Goal: Task Accomplishment & Management: Manage account settings

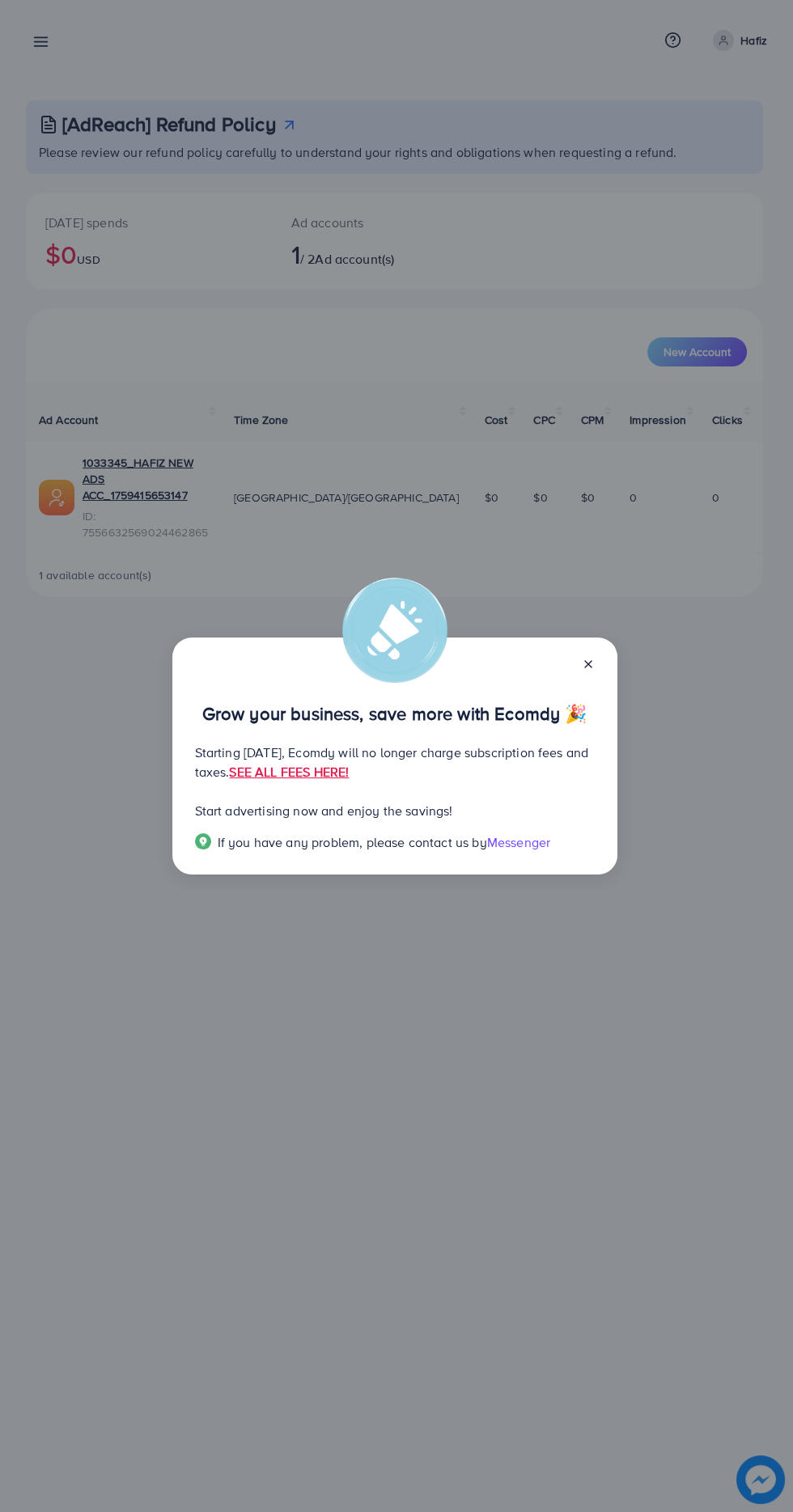
click at [584, 661] on icon at bounding box center [588, 664] width 13 height 13
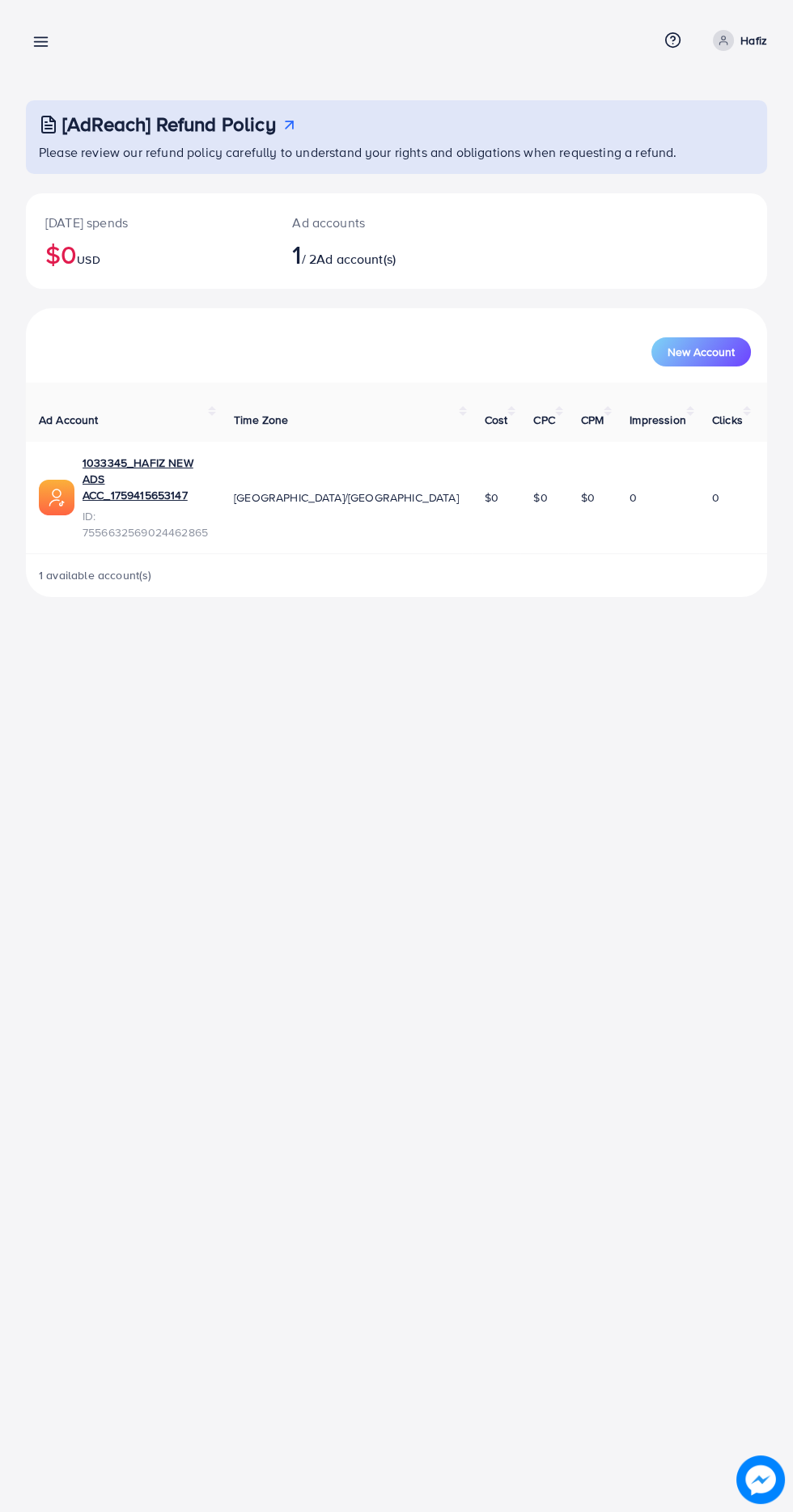
click at [56, 73] on div "[AdReach] Refund Policy Please review our refund policy carefully to understand…" at bounding box center [396, 311] width 793 height 623
click at [40, 42] on line at bounding box center [40, 42] width 13 height 0
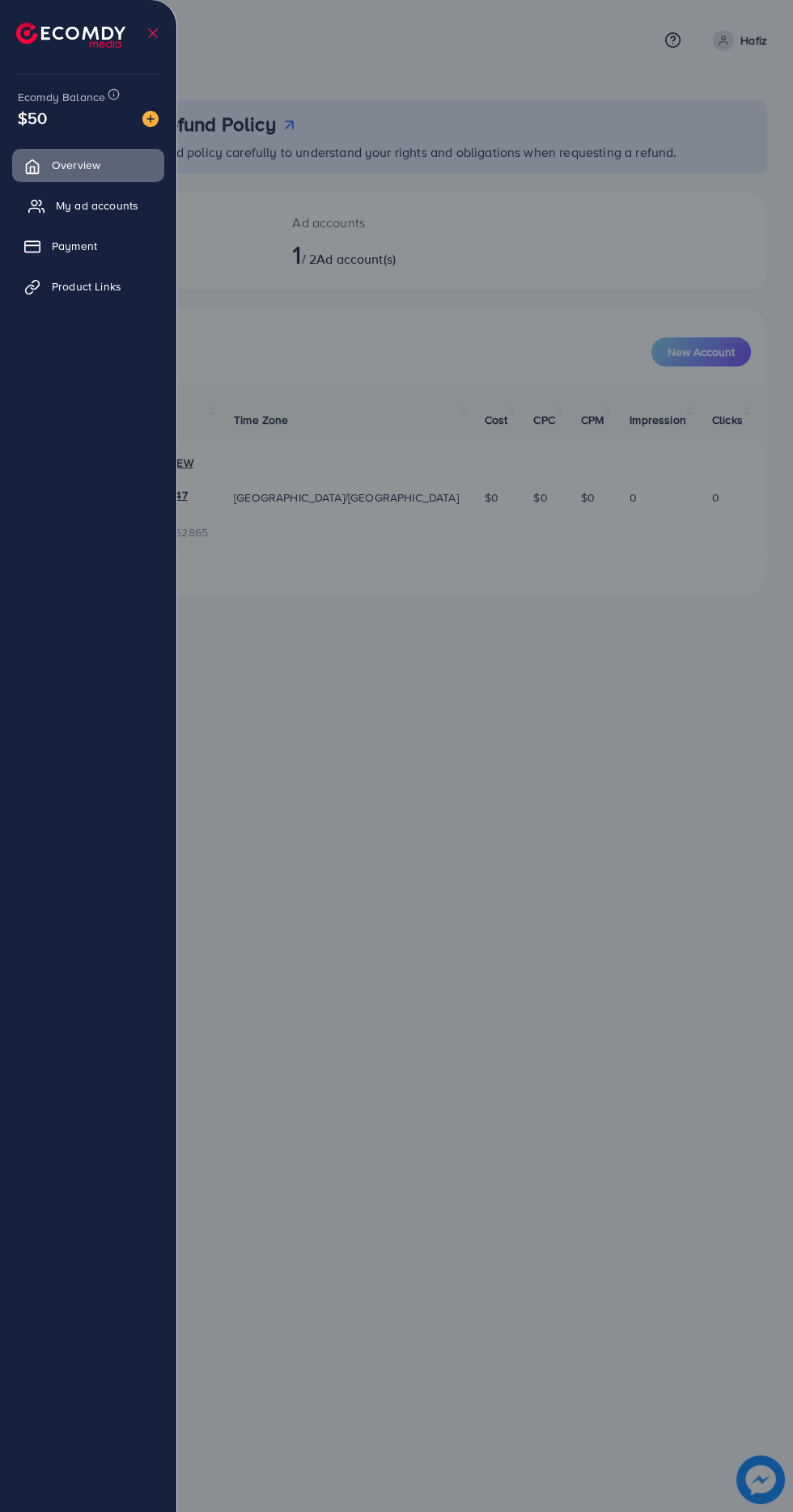
click at [129, 214] on link "My ad accounts" at bounding box center [88, 205] width 152 height 32
click at [124, 215] on link "My ad accounts" at bounding box center [88, 205] width 152 height 32
click at [120, 198] on span "My ad accounts" at bounding box center [97, 205] width 82 height 16
click at [101, 205] on span "My ad accounts" at bounding box center [97, 205] width 82 height 16
click at [381, 715] on div at bounding box center [396, 907] width 793 height 1814
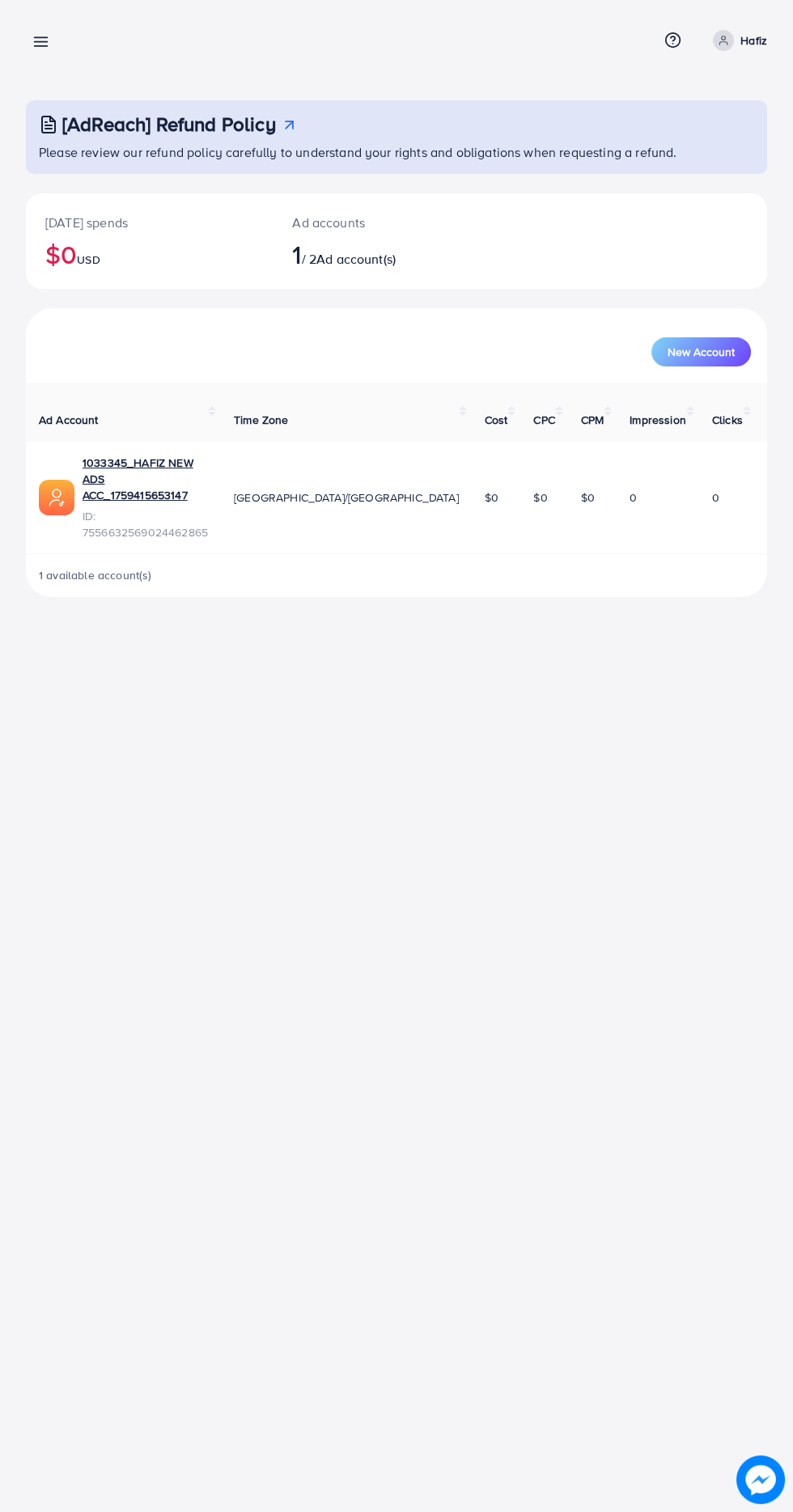
click at [45, 42] on line at bounding box center [40, 42] width 13 height 0
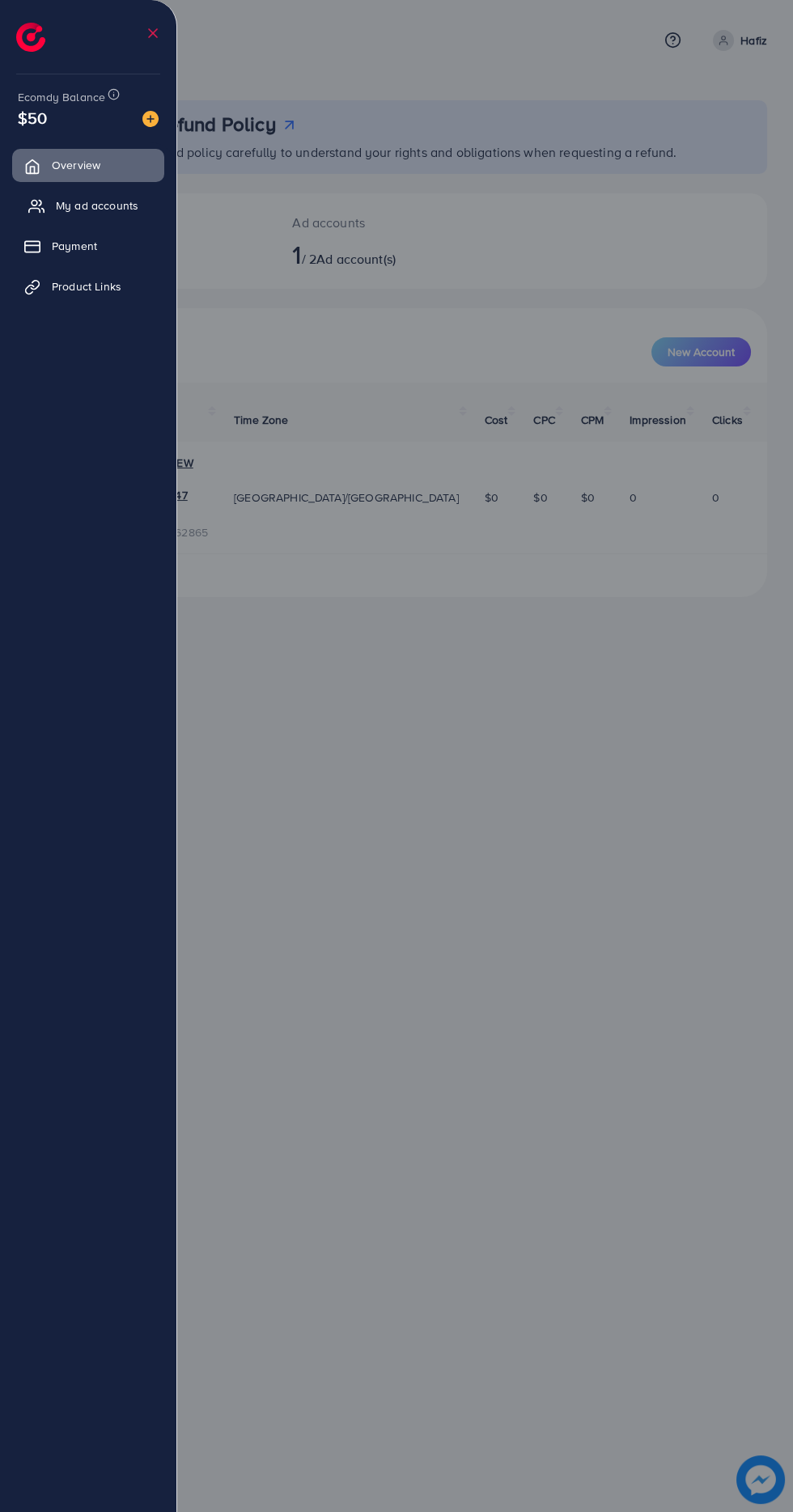
click at [124, 207] on span "My ad accounts" at bounding box center [97, 205] width 82 height 16
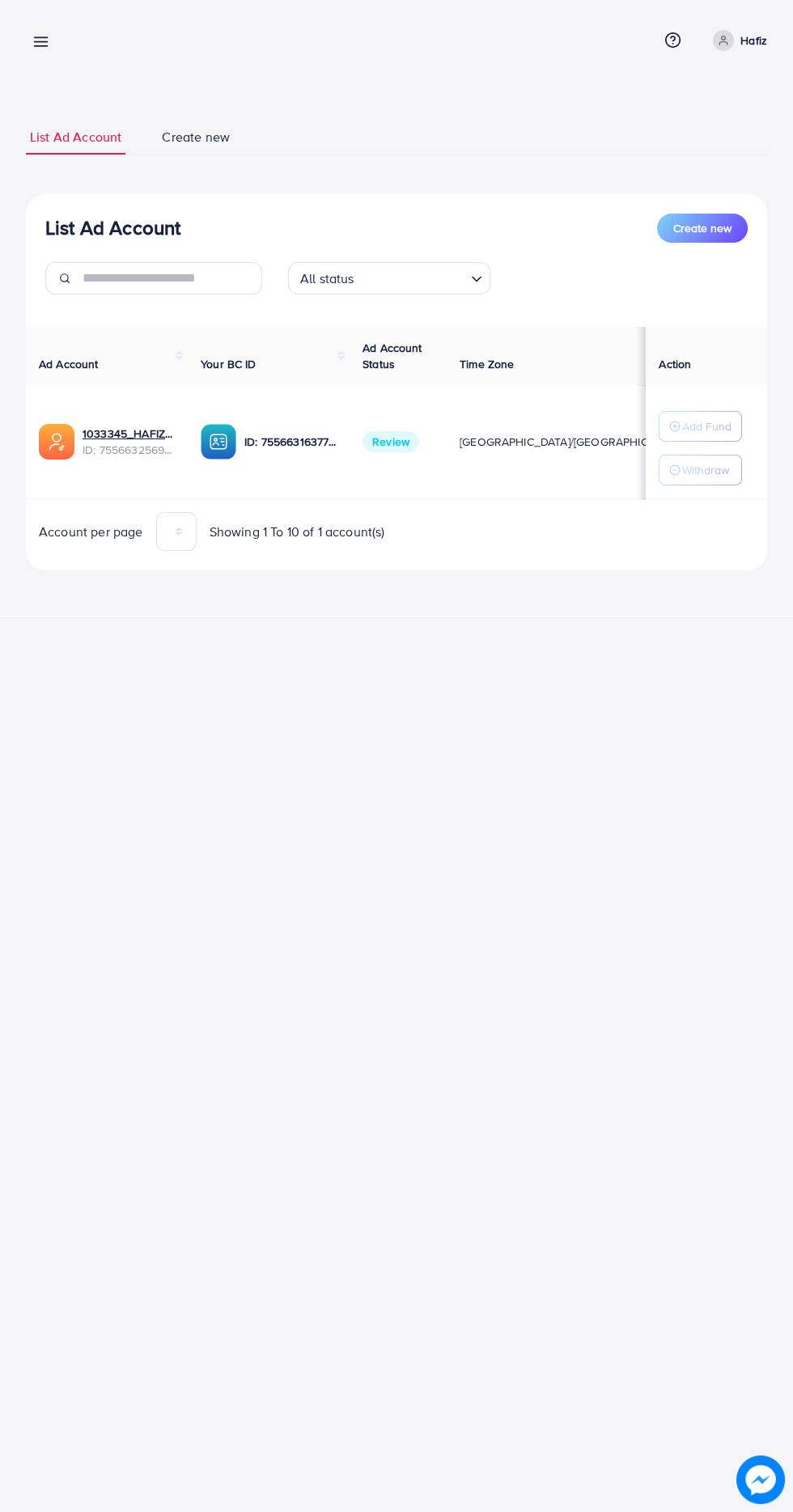
scroll to position [0, 8]
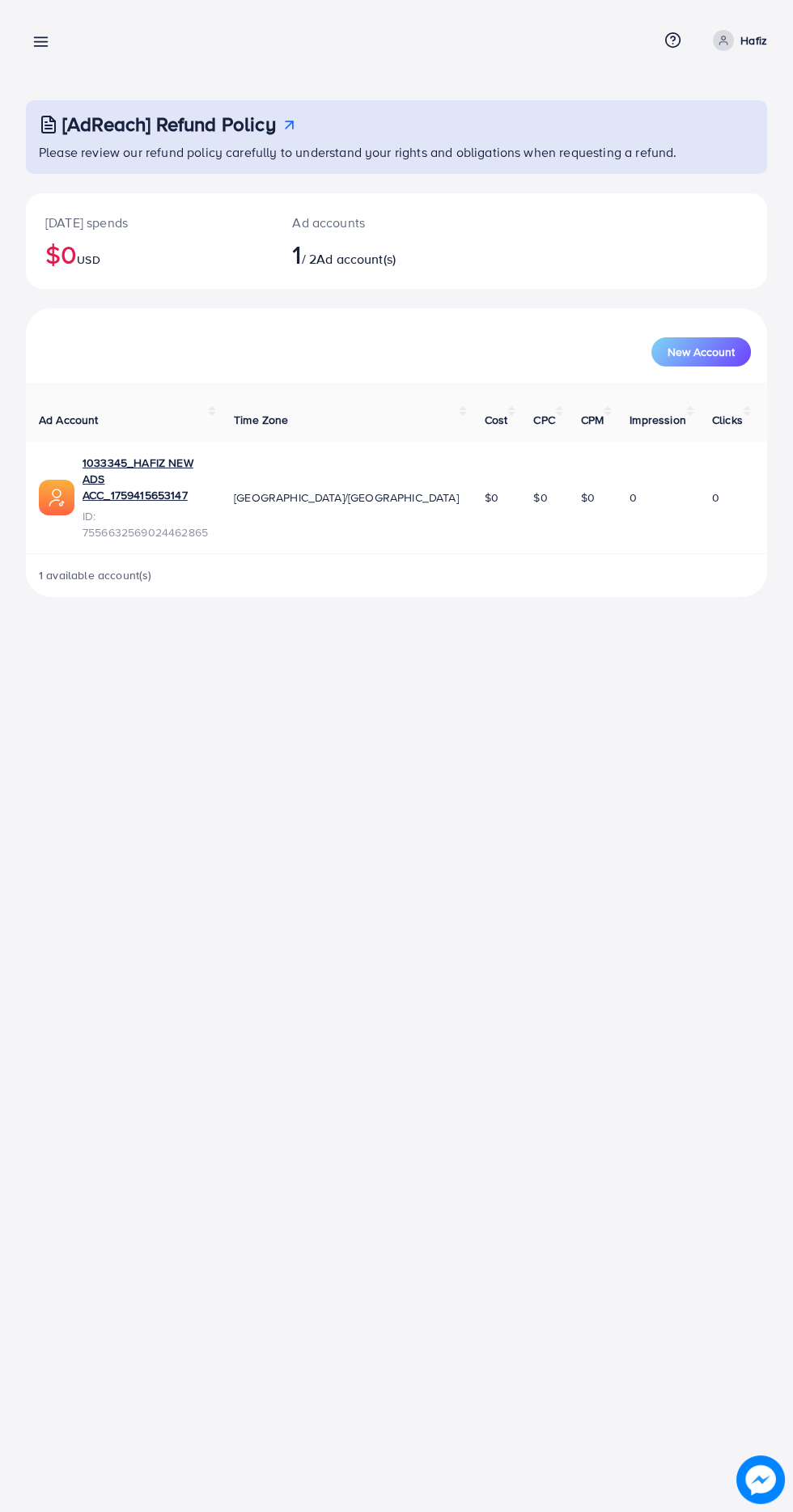
click at [53, 9] on div "[AdReach] Refund Policy Please review our refund policy carefully to understand…" at bounding box center [396, 311] width 793 height 623
click at [40, 46] on line at bounding box center [40, 46] width 13 height 0
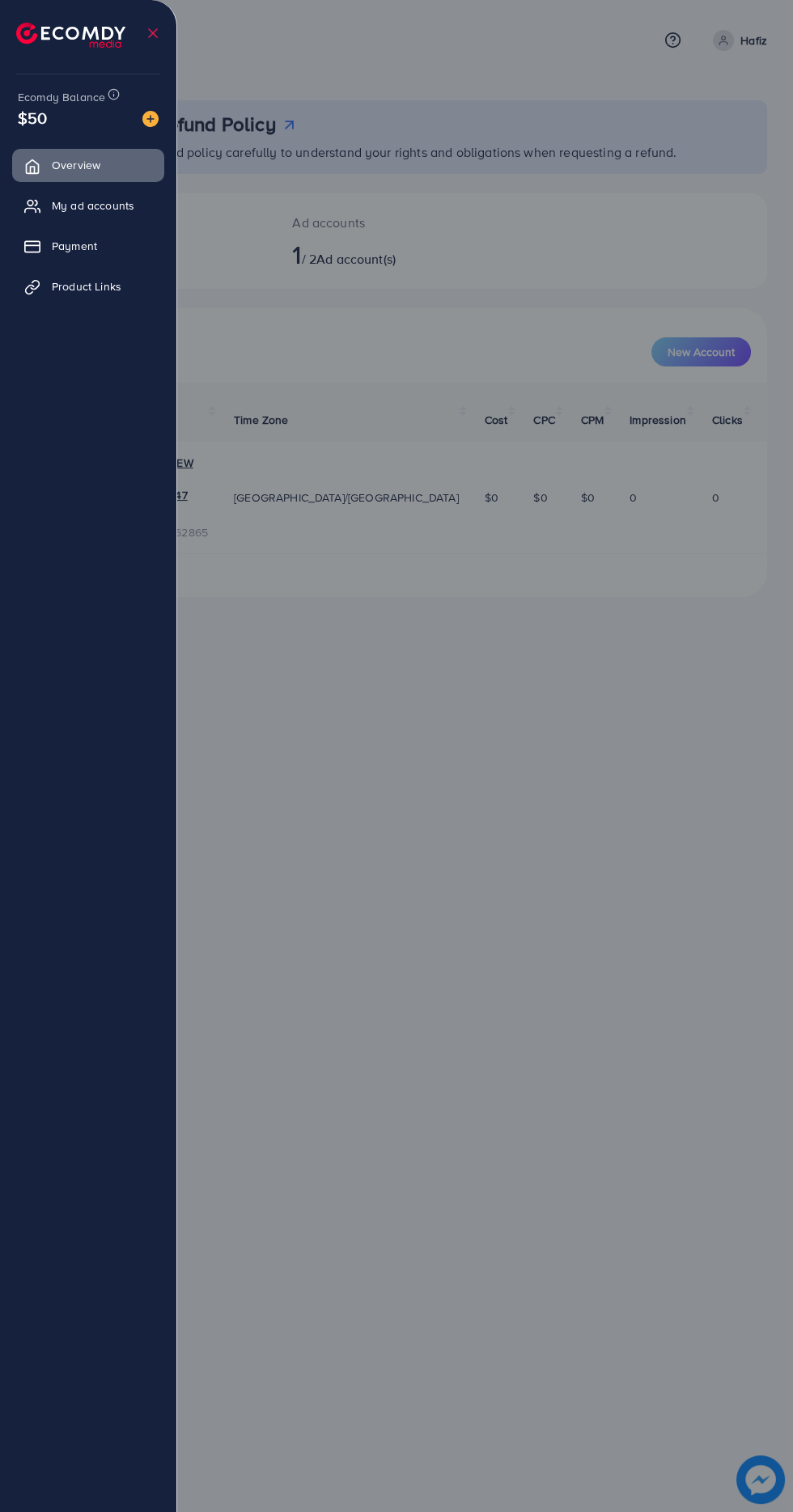
click at [458, 911] on div at bounding box center [396, 907] width 793 height 1814
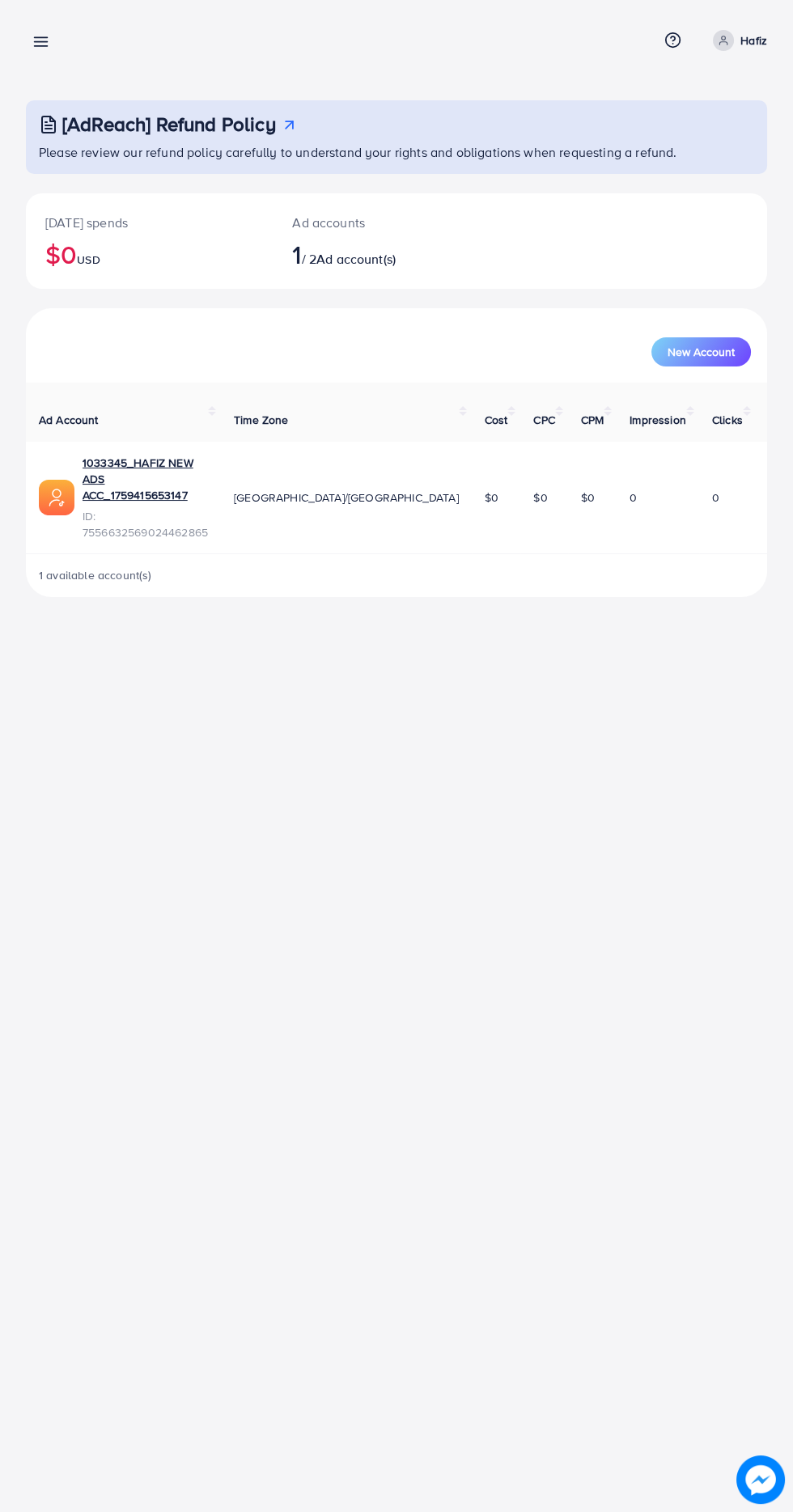
click at [748, 50] on p "Hafiz" at bounding box center [754, 40] width 27 height 19
click at [727, 146] on link "Log out" at bounding box center [689, 133] width 154 height 36
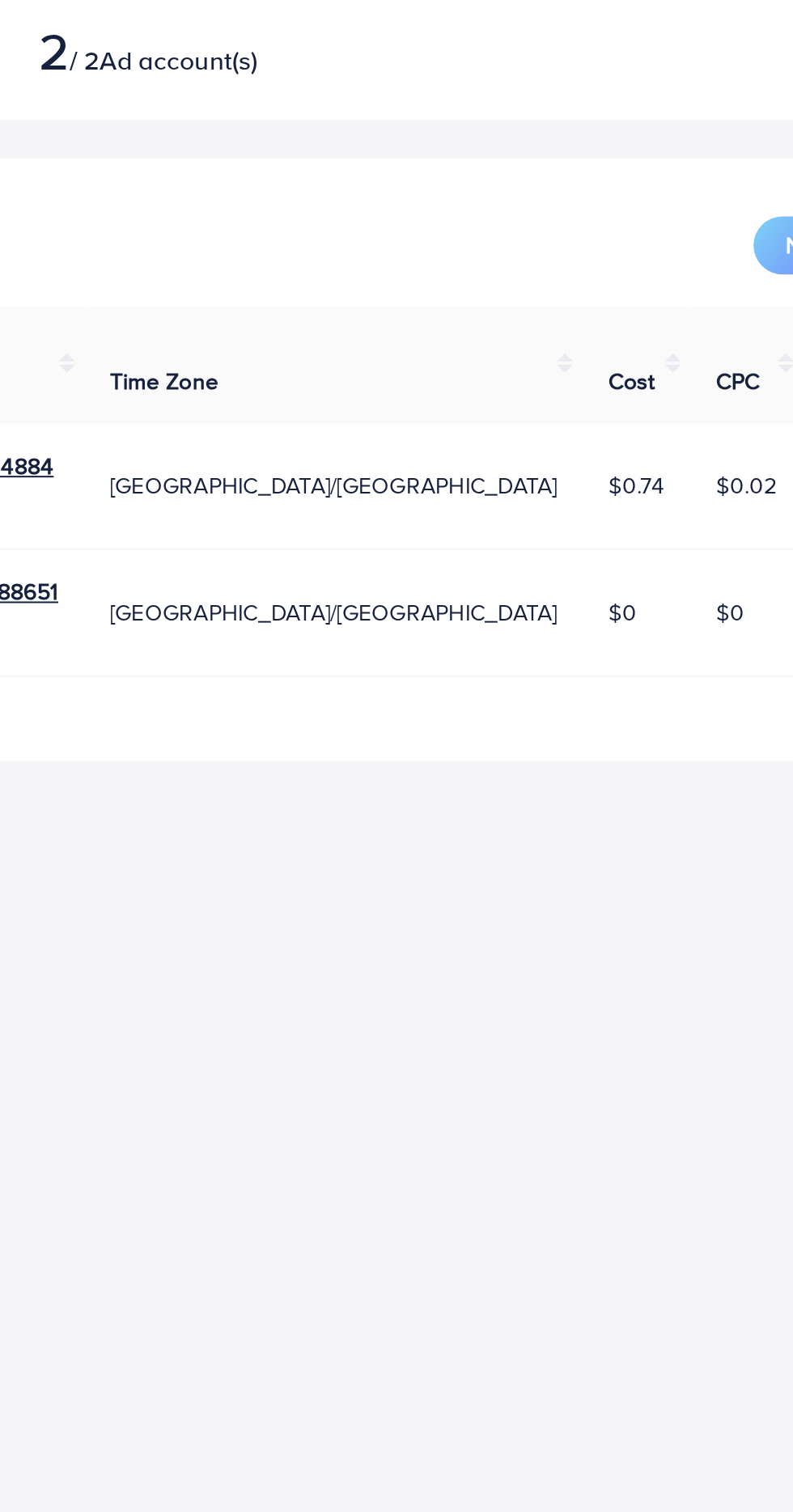
scroll to position [0, 15]
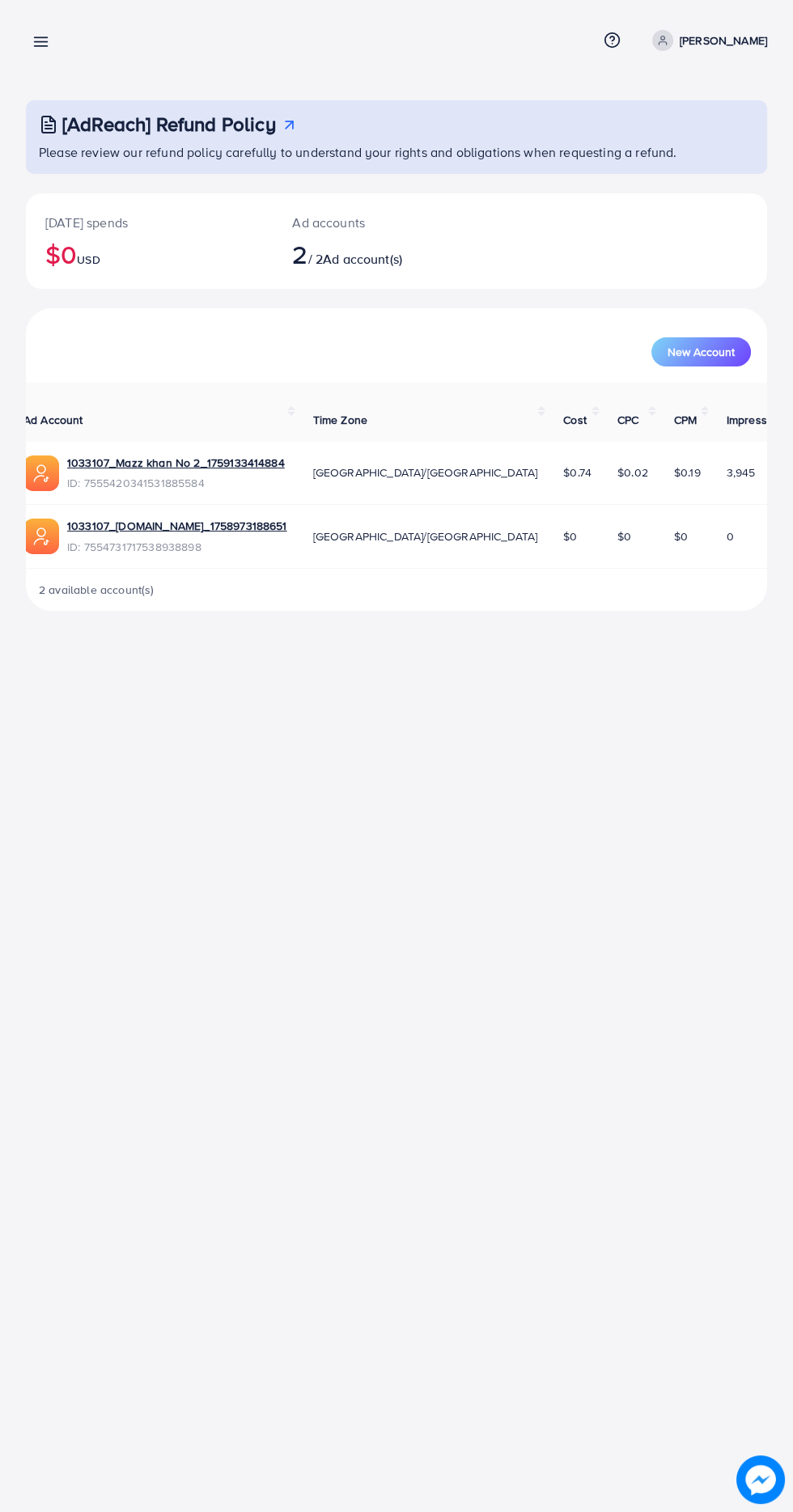
click at [44, 34] on icon at bounding box center [40, 41] width 17 height 17
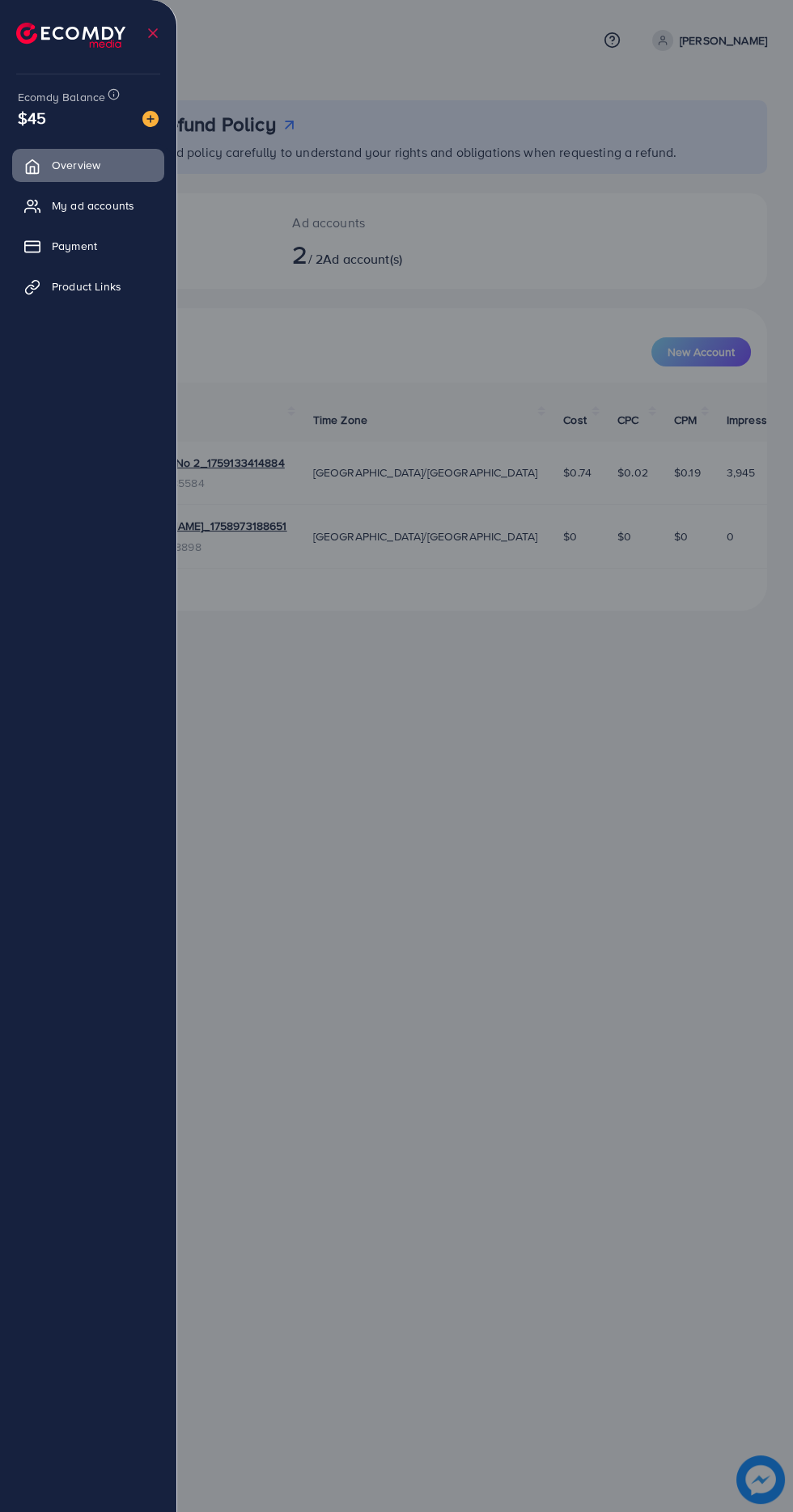
click at [722, 1111] on div at bounding box center [396, 907] width 793 height 1814
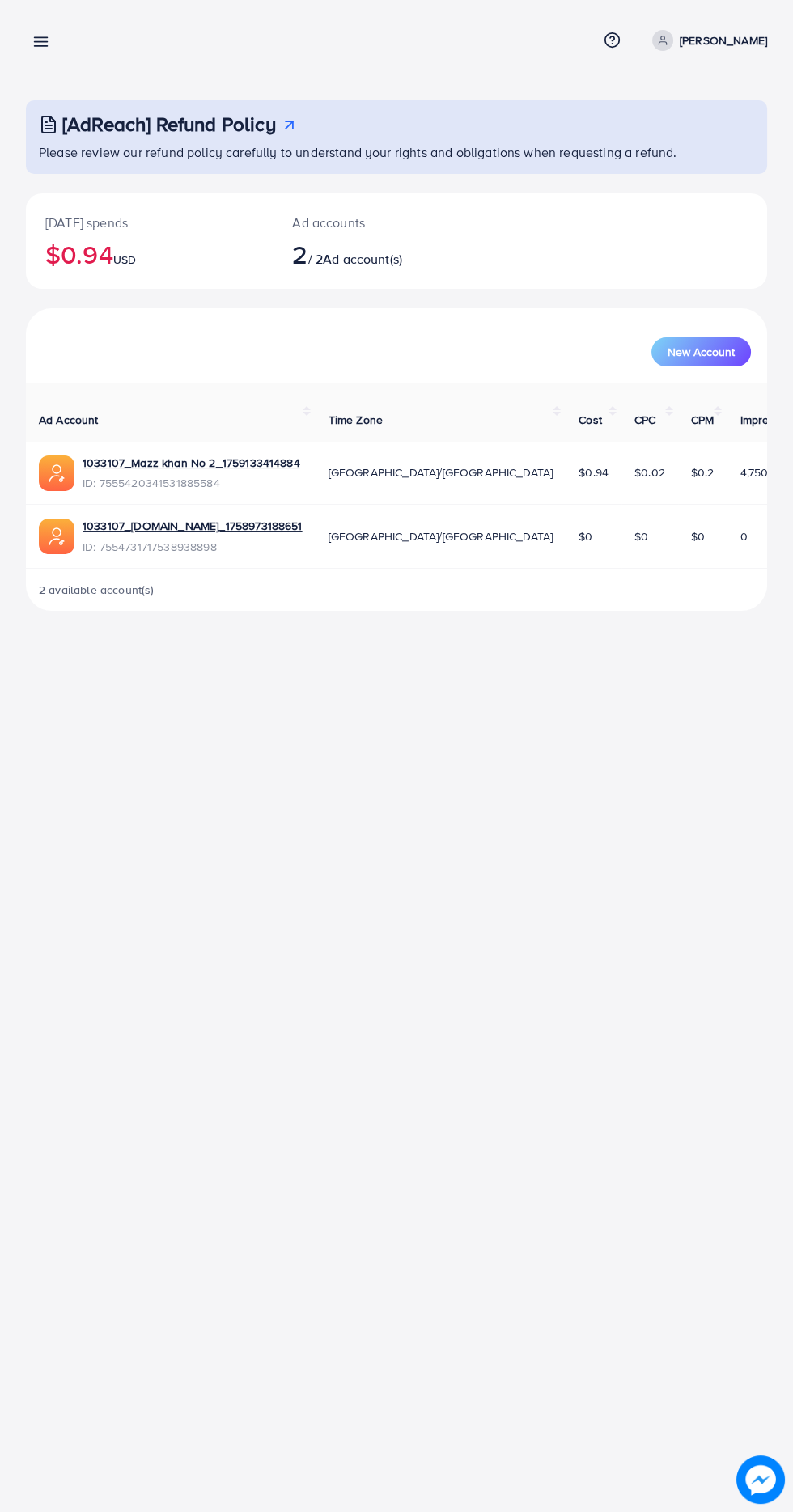
click at [609, 1213] on div "Overview Help Center Contact Support Term and policy About Us Mazz khan Profile…" at bounding box center [396, 756] width 793 height 1512
click at [652, 1237] on div "Overview Help Center Contact Support Term and policy About Us Mazz khan Profile…" at bounding box center [396, 756] width 793 height 1512
click at [71, 52] on div "Overview Help Center Contact Support Term and policy About Us Mazz khan Profile…" at bounding box center [396, 40] width 742 height 42
click at [40, 46] on line at bounding box center [40, 46] width 13 height 0
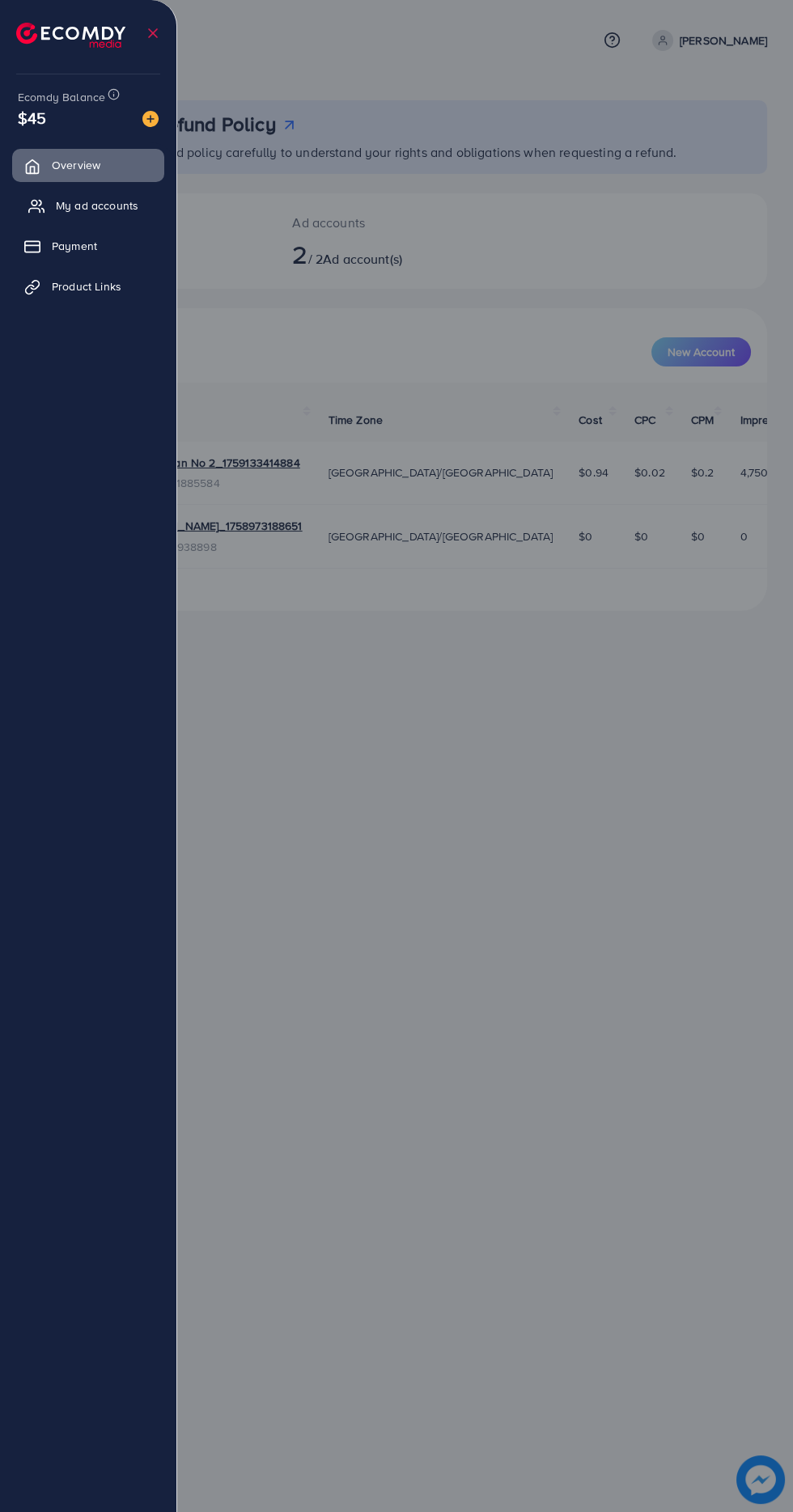
click at [132, 220] on link "My ad accounts" at bounding box center [88, 205] width 152 height 32
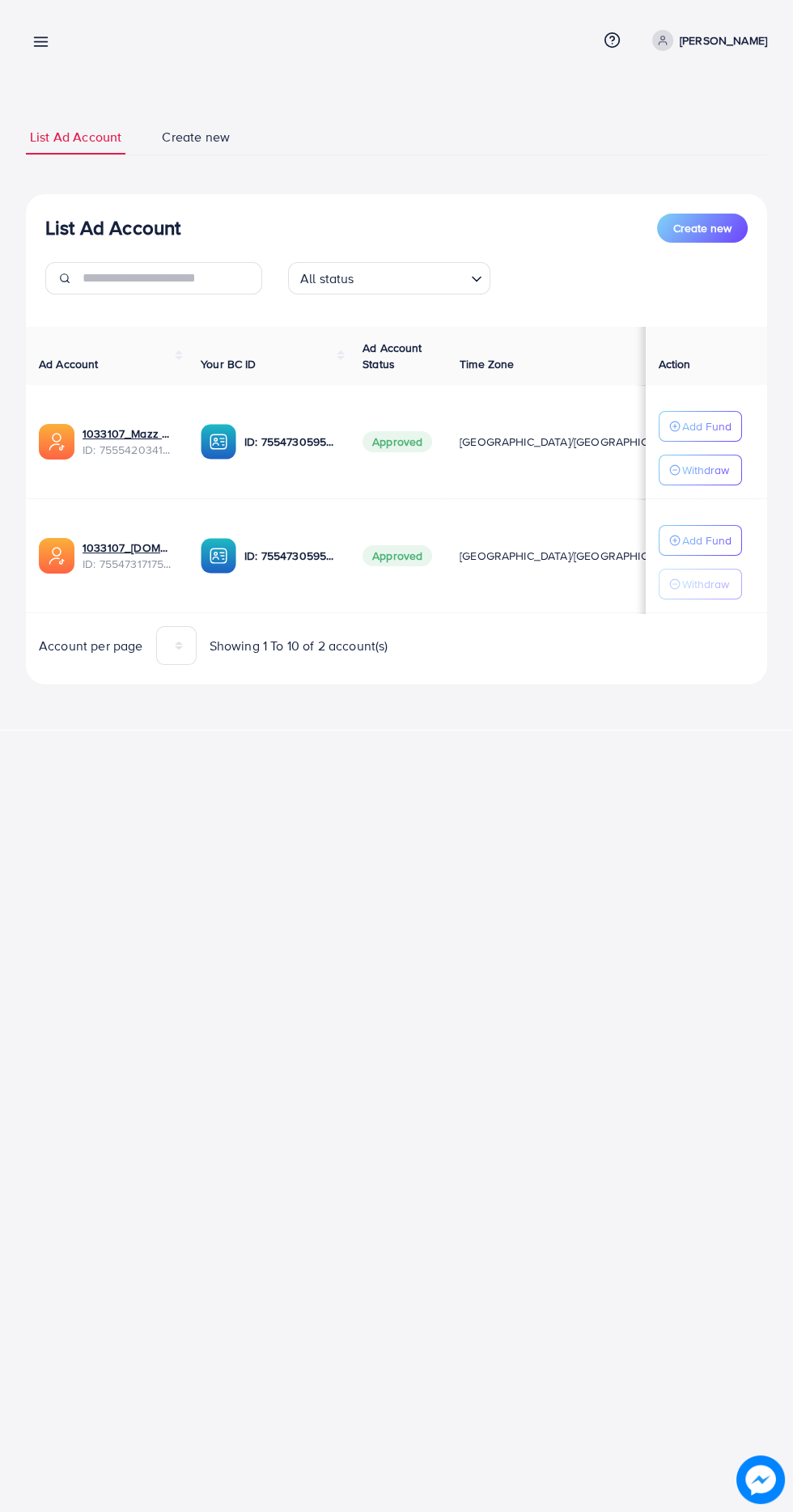
scroll to position [0, 14]
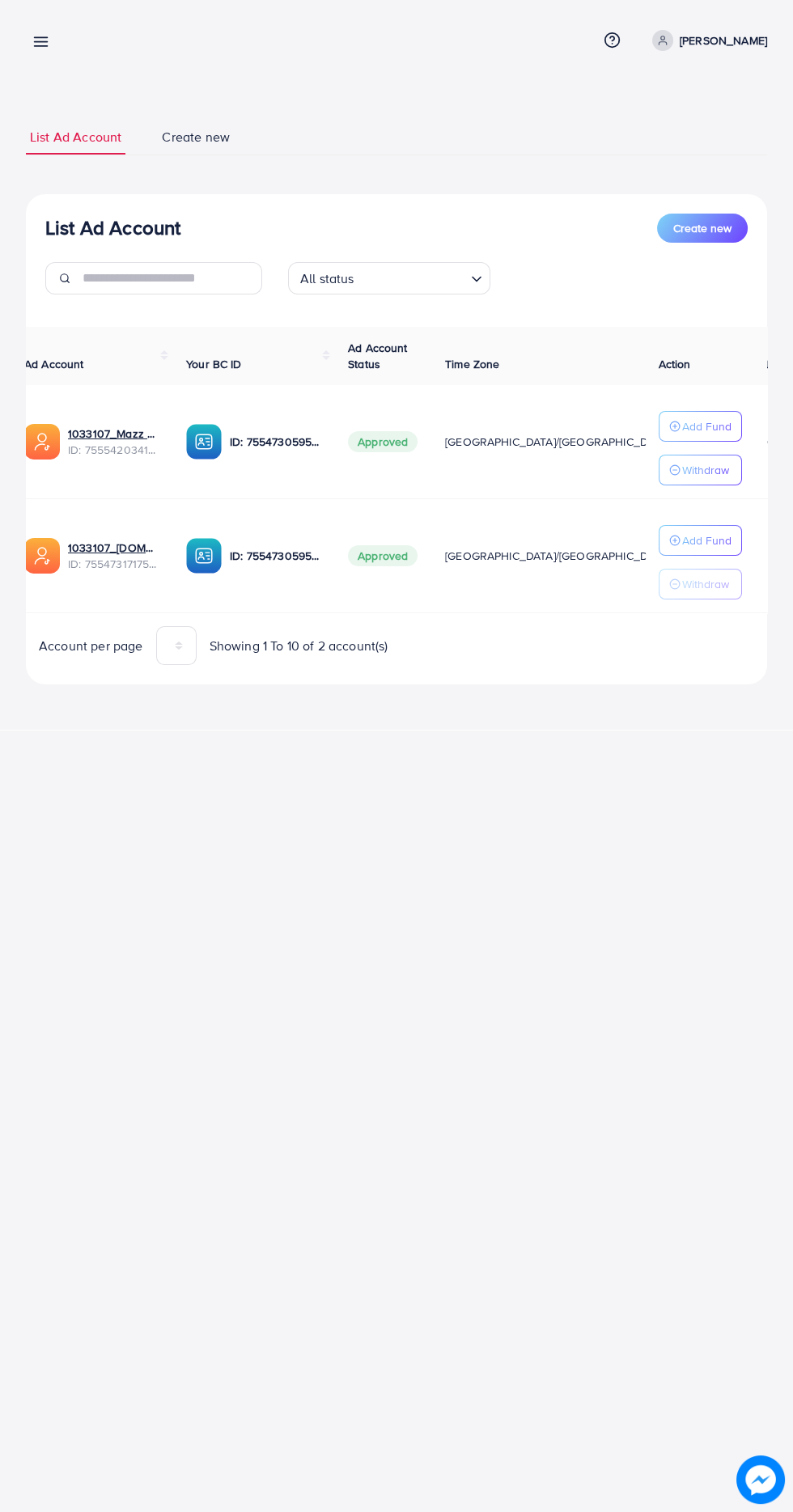
click at [567, 1258] on div "My ad accounts Help Center Contact Support Term and policy About Us Mazz khan P…" at bounding box center [396, 756] width 793 height 1512
